Goal: Share content

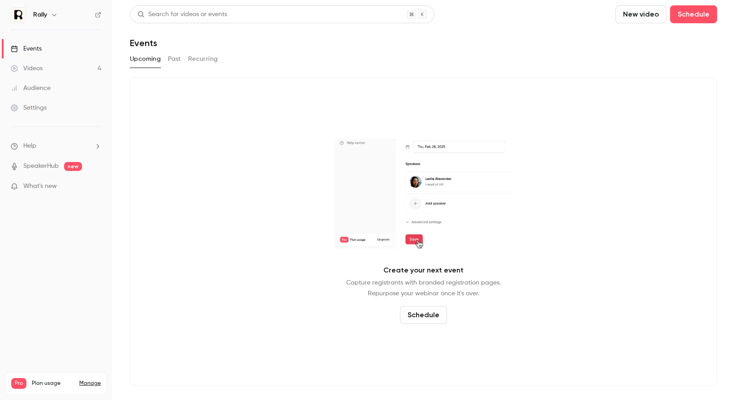
click at [56, 13] on icon "button" at bounding box center [54, 14] width 7 height 7
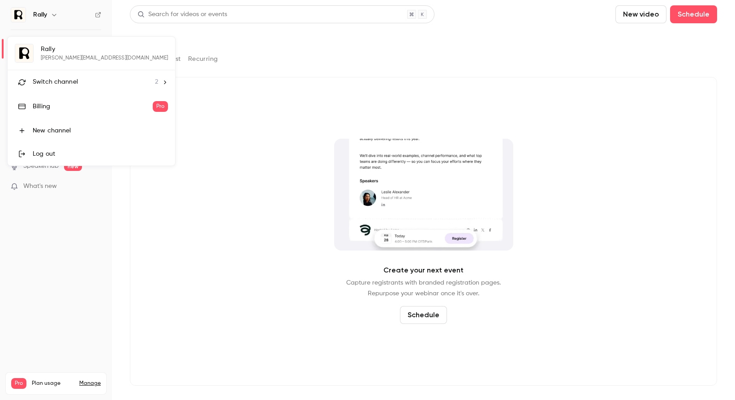
click at [55, 84] on span "Switch channel" at bounding box center [55, 81] width 45 height 9
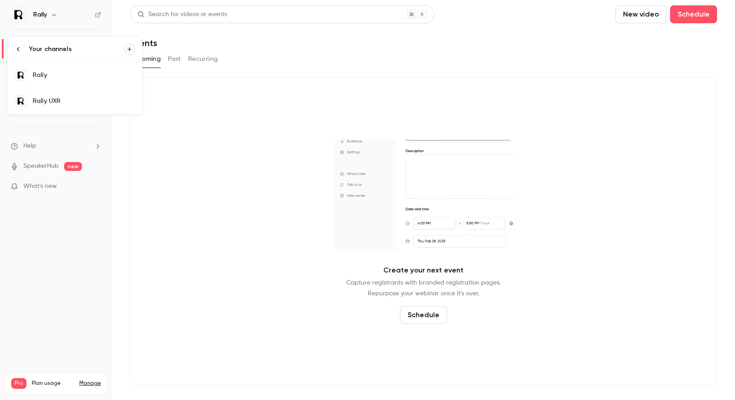
click at [51, 99] on div "Rally UXR" at bounding box center [84, 101] width 102 height 9
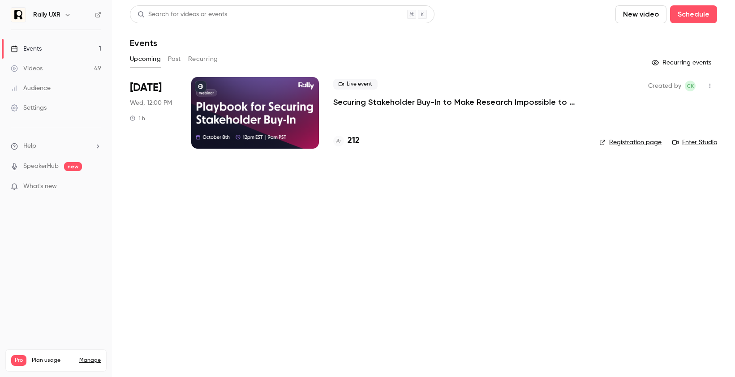
click at [364, 104] on p "Securing Stakeholder Buy-In to Make Research Impossible to Ignore" at bounding box center [459, 102] width 252 height 11
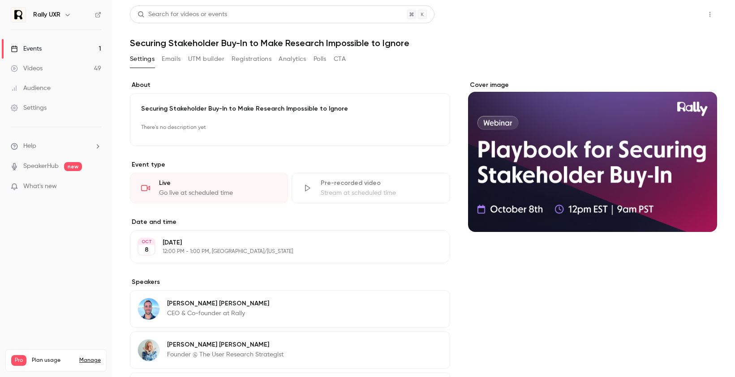
click at [675, 15] on button "Share" at bounding box center [677, 14] width 35 height 18
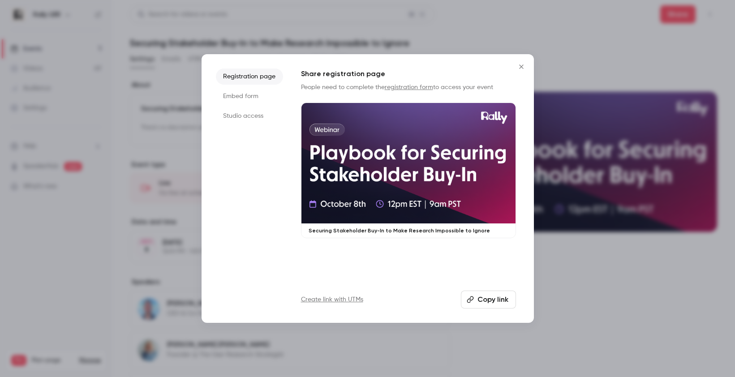
click at [244, 120] on li "Studio access" at bounding box center [249, 116] width 67 height 16
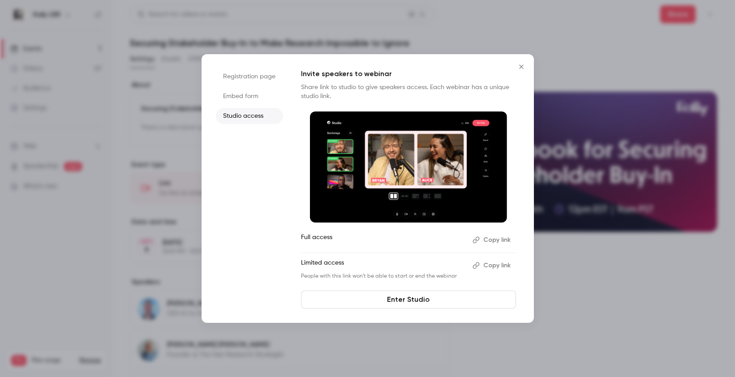
click at [524, 73] on button "Close" at bounding box center [521, 67] width 18 height 18
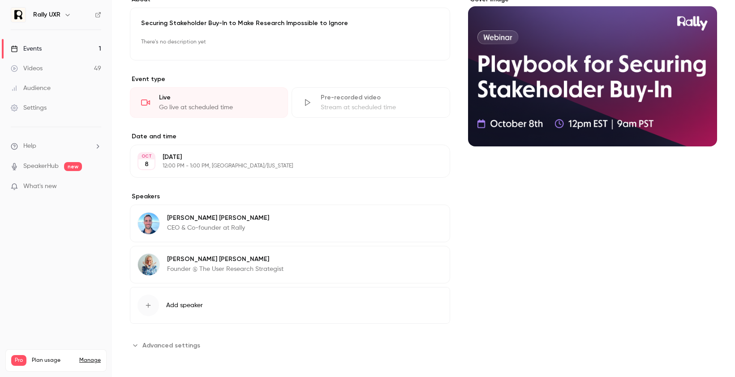
scroll to position [84, 0]
